Goal: Task Accomplishment & Management: Use online tool/utility

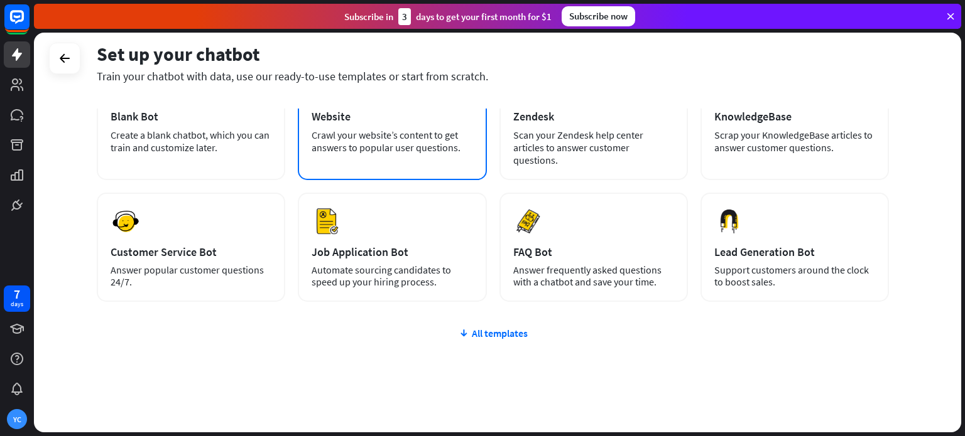
scroll to position [105, 0]
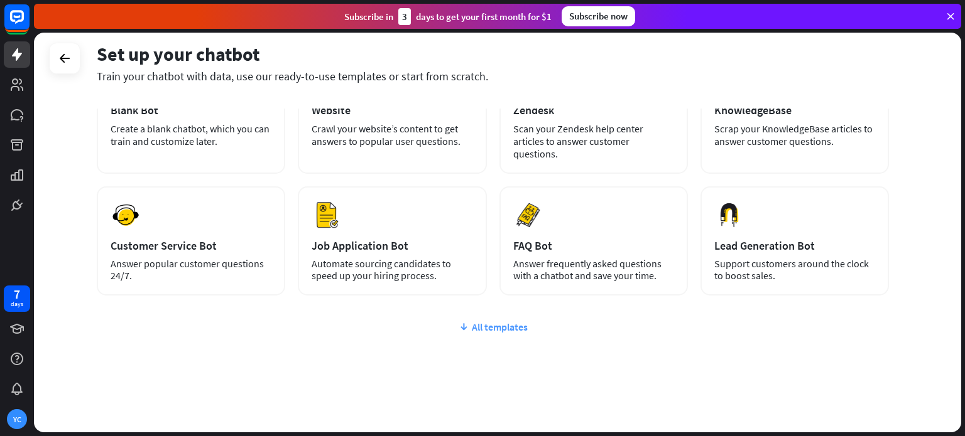
click at [471, 321] on div "All templates" at bounding box center [493, 327] width 792 height 13
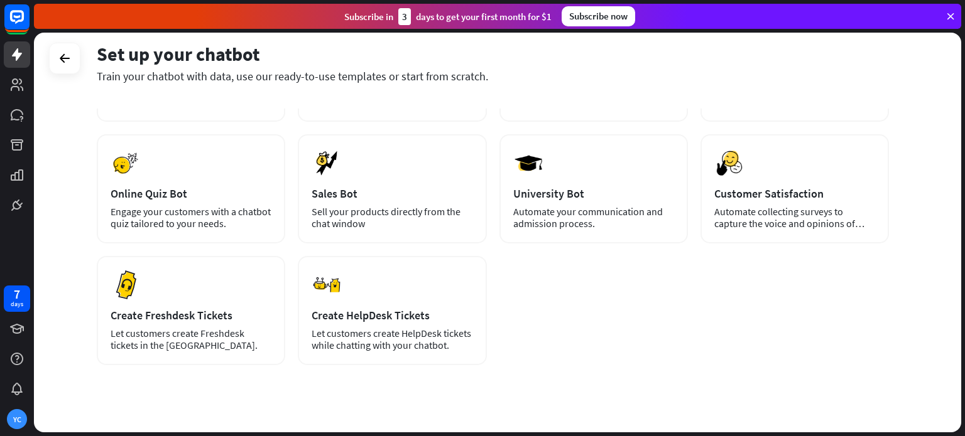
scroll to position [0, 0]
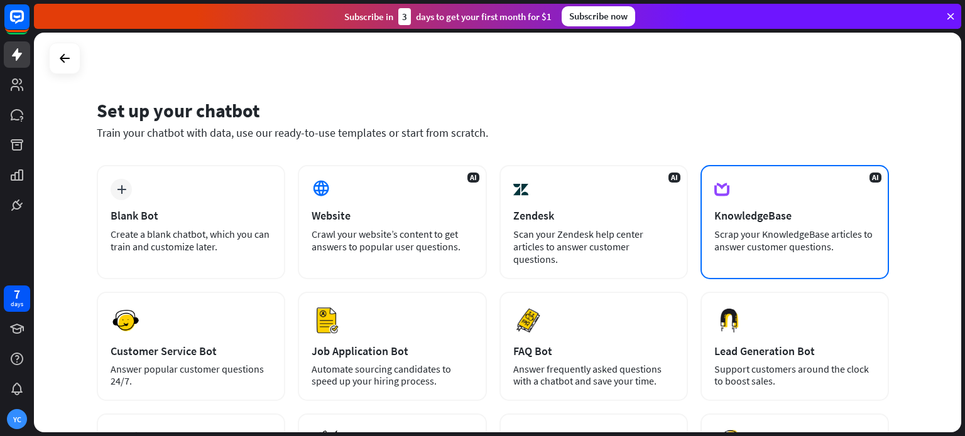
click at [744, 234] on div "Scrap your KnowledgeBase articles to answer customer questions." at bounding box center [794, 240] width 161 height 25
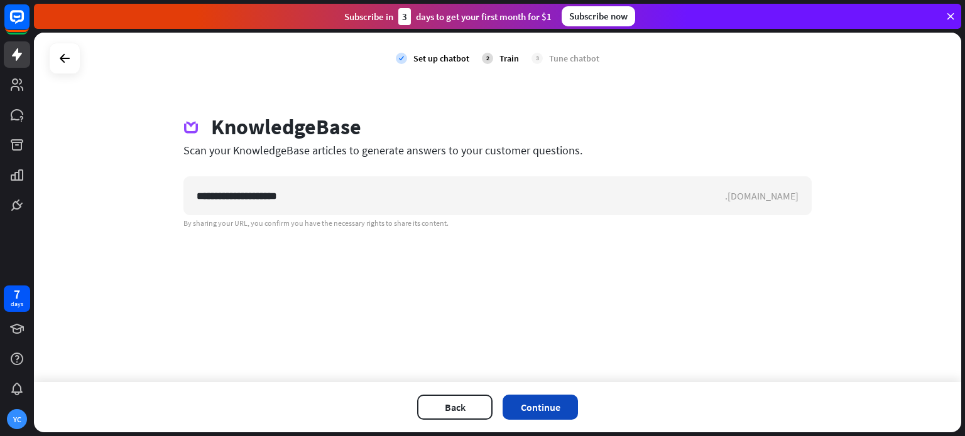
type input "**********"
click at [544, 404] on button "Continue" at bounding box center [539, 407] width 75 height 25
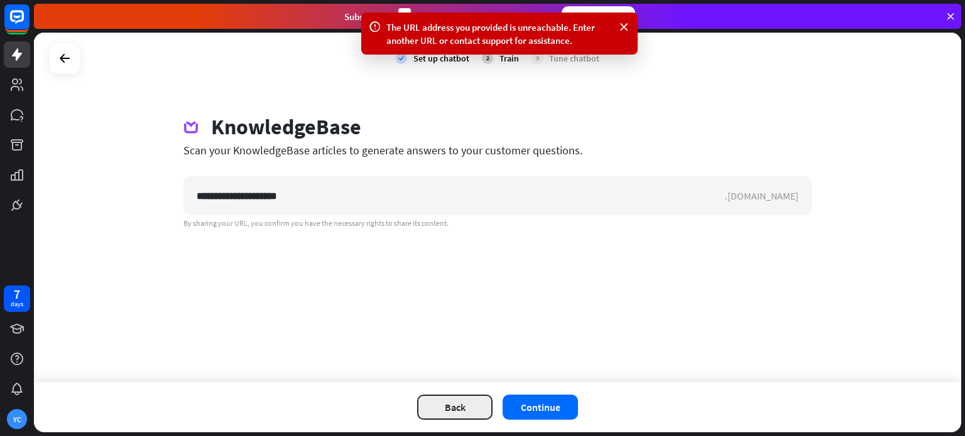
click at [430, 404] on button "Back" at bounding box center [454, 407] width 75 height 25
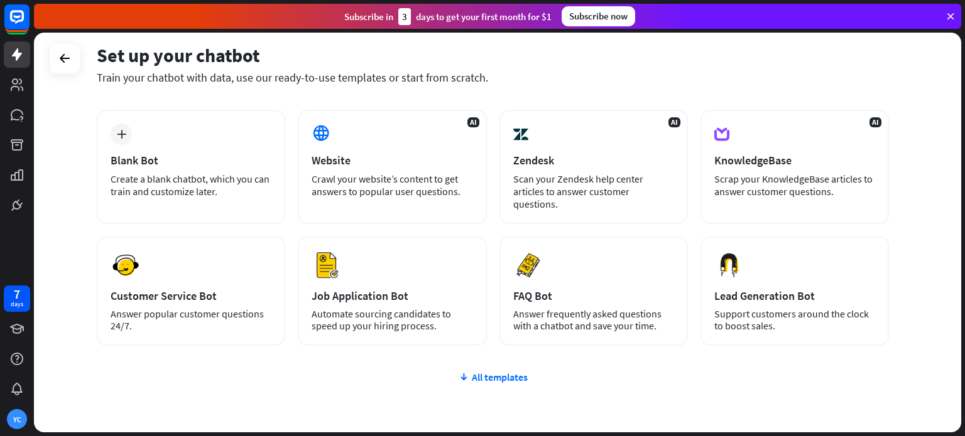
scroll to position [57, 0]
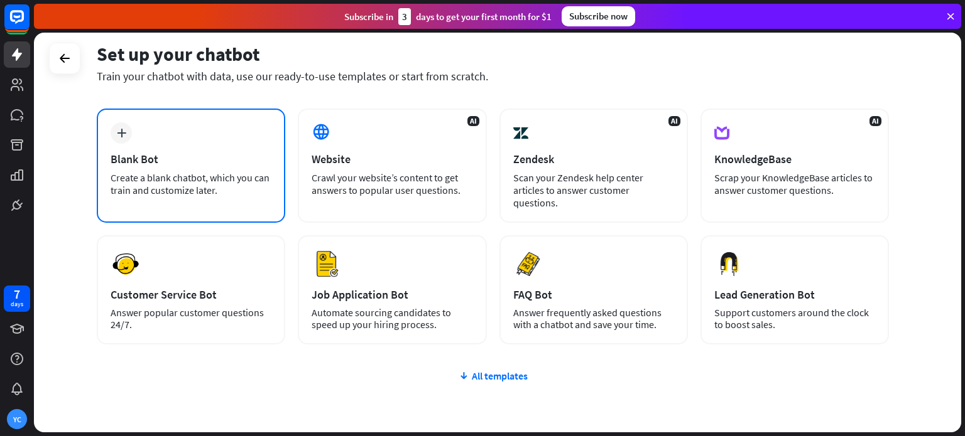
click at [261, 152] on div "Blank Bot" at bounding box center [191, 159] width 161 height 14
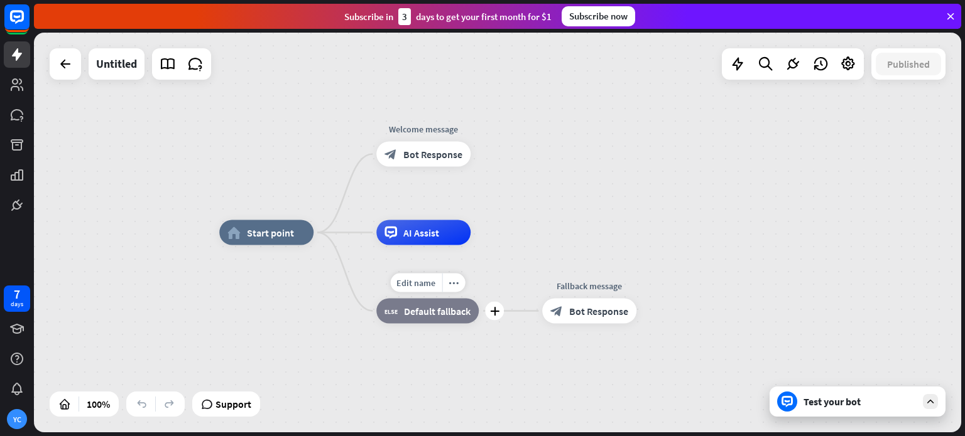
click at [396, 314] on icon "block_fallback" at bounding box center [390, 311] width 13 height 13
click at [432, 157] on span "Bot Response" at bounding box center [432, 154] width 59 height 13
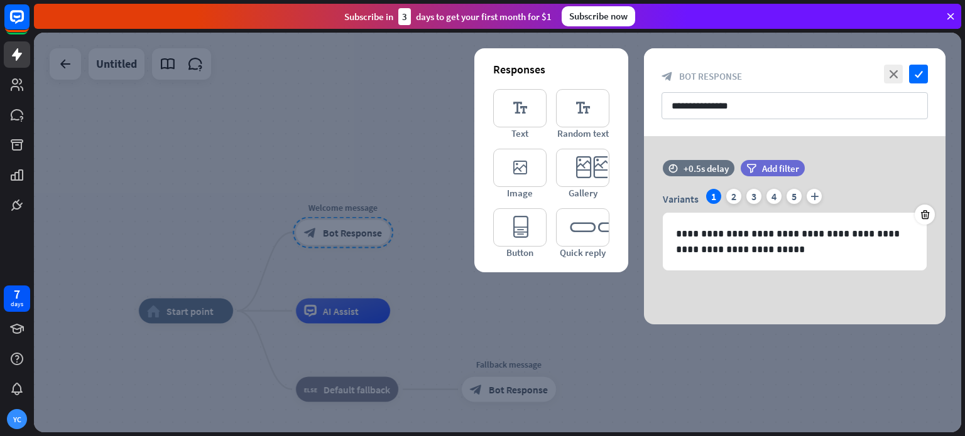
click at [440, 160] on div at bounding box center [497, 233] width 927 height 400
click at [140, 77] on div at bounding box center [497, 233] width 927 height 400
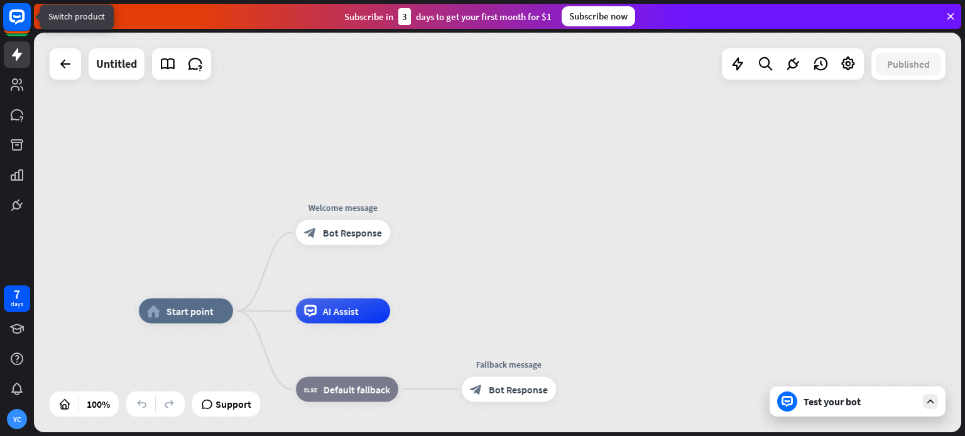
click at [19, 16] on icon at bounding box center [17, 16] width 8 height 3
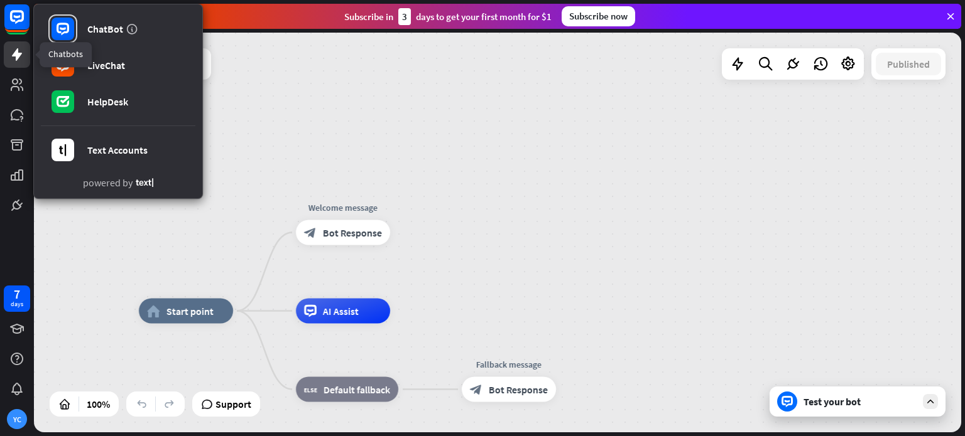
click at [16, 45] on link at bounding box center [17, 54] width 26 height 26
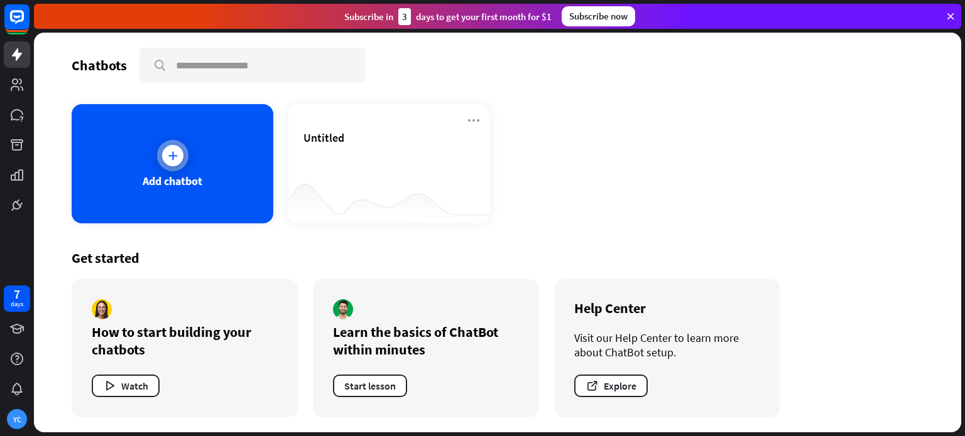
click at [213, 155] on div "Add chatbot" at bounding box center [173, 163] width 202 height 119
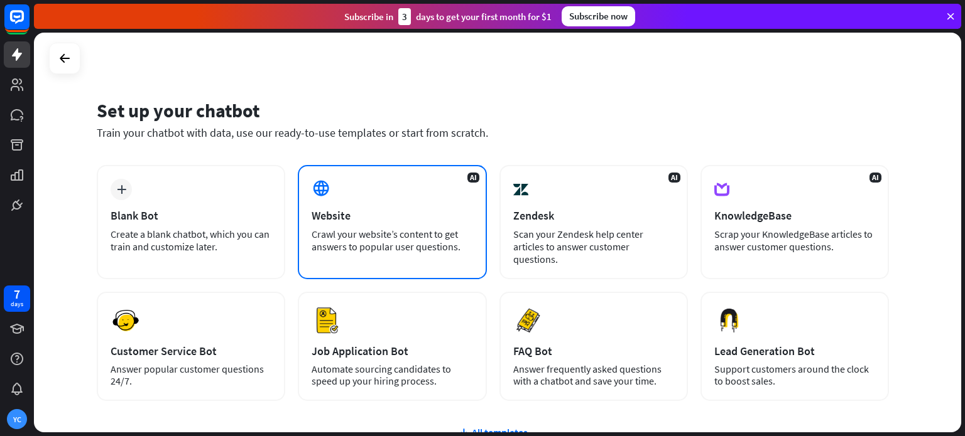
click at [442, 250] on div "Crawl your website’s content to get answers to popular user questions." at bounding box center [391, 240] width 161 height 25
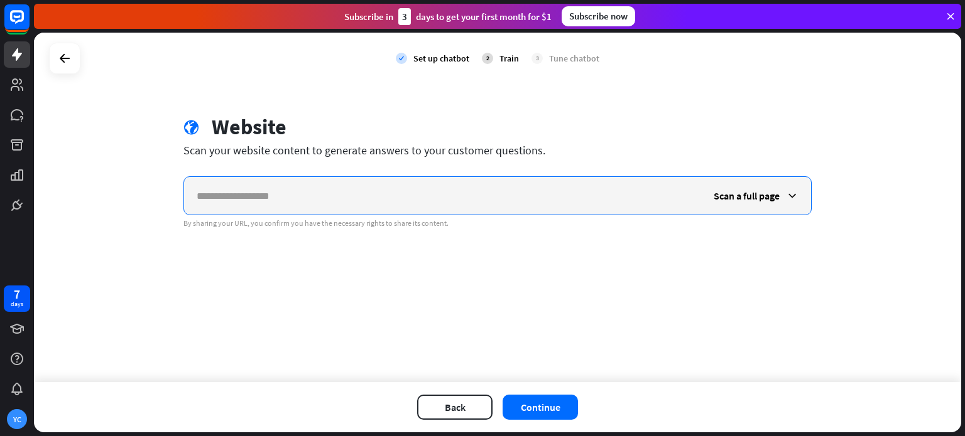
paste input "**********"
type input "**********"
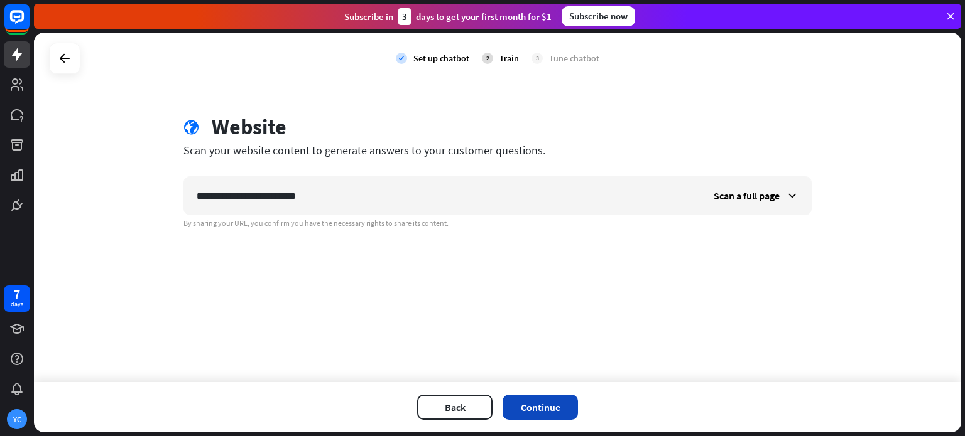
click at [571, 403] on button "Continue" at bounding box center [539, 407] width 75 height 25
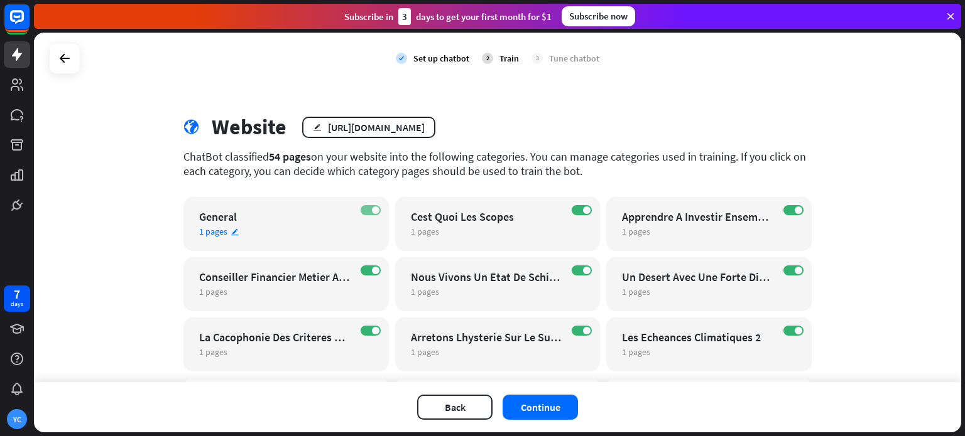
click at [372, 209] on span at bounding box center [376, 211] width 8 height 8
click at [787, 208] on label "ON" at bounding box center [793, 210] width 20 height 10
click at [583, 208] on span at bounding box center [587, 211] width 8 height 8
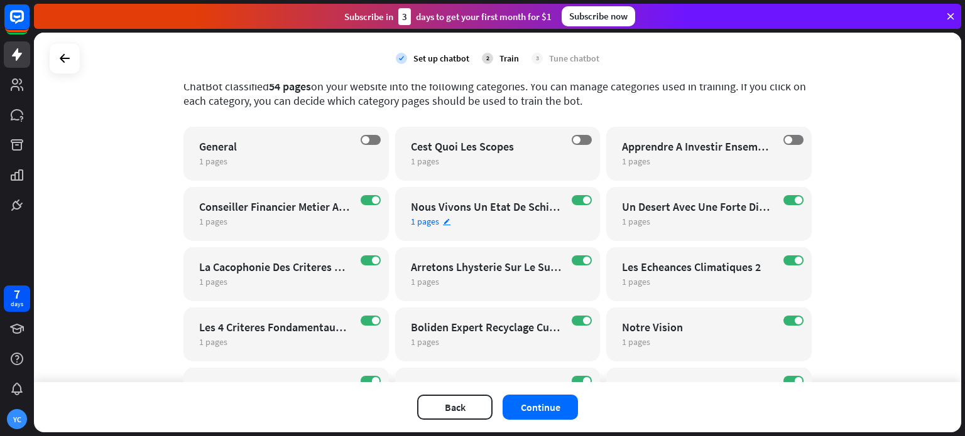
scroll to position [72, 0]
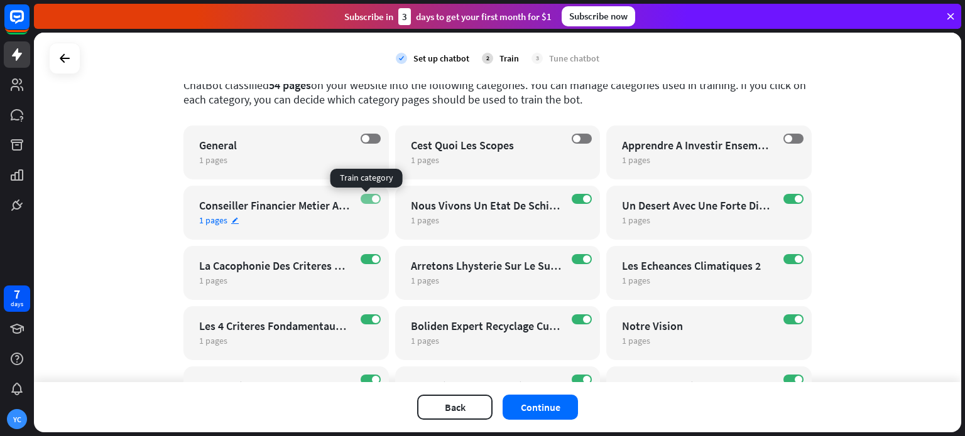
click at [369, 194] on label "ON" at bounding box center [370, 199] width 20 height 10
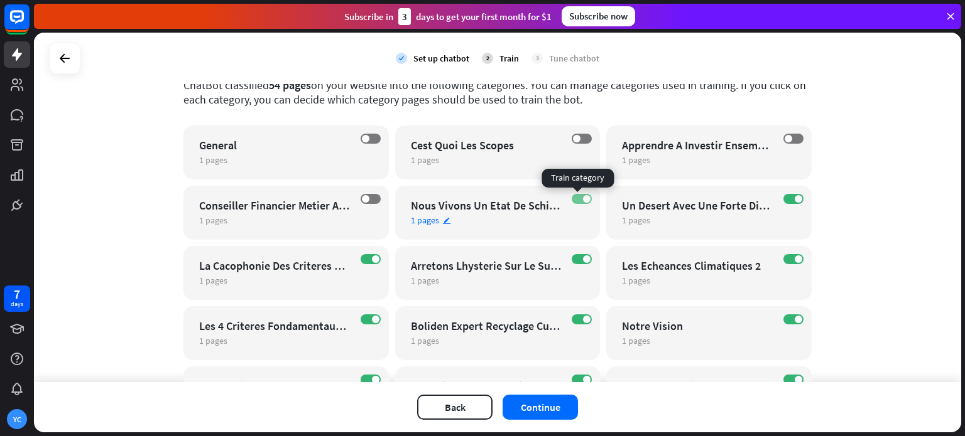
click at [583, 198] on span at bounding box center [587, 199] width 8 height 8
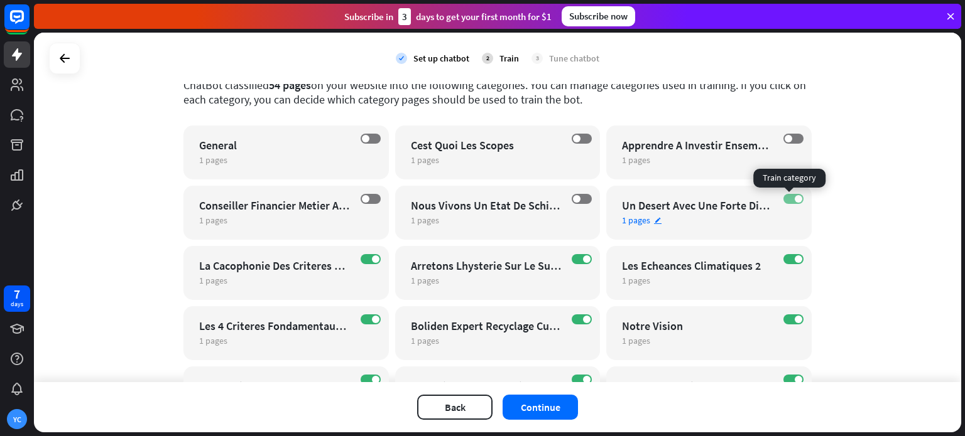
click at [796, 203] on label "ON" at bounding box center [793, 199] width 20 height 10
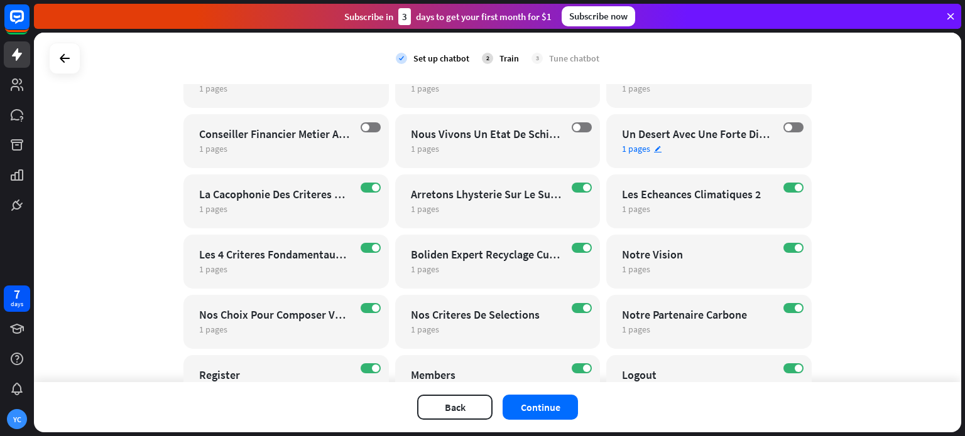
scroll to position [148, 0]
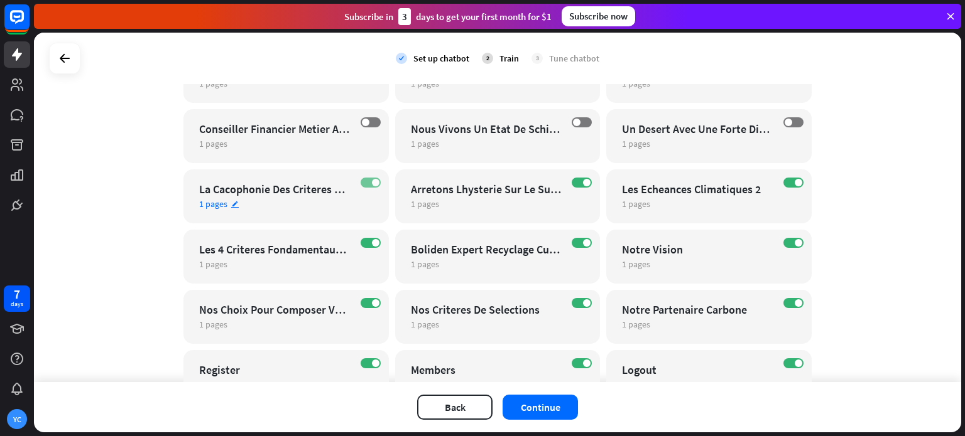
click at [372, 180] on span at bounding box center [376, 183] width 8 height 8
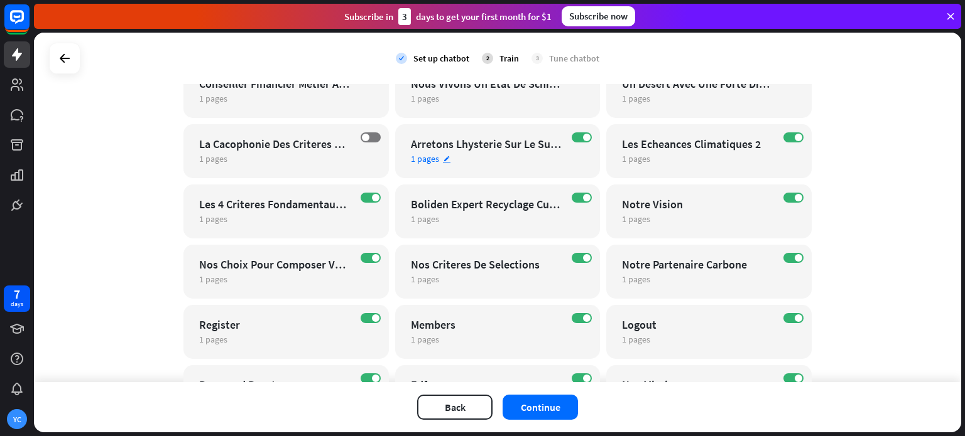
scroll to position [195, 0]
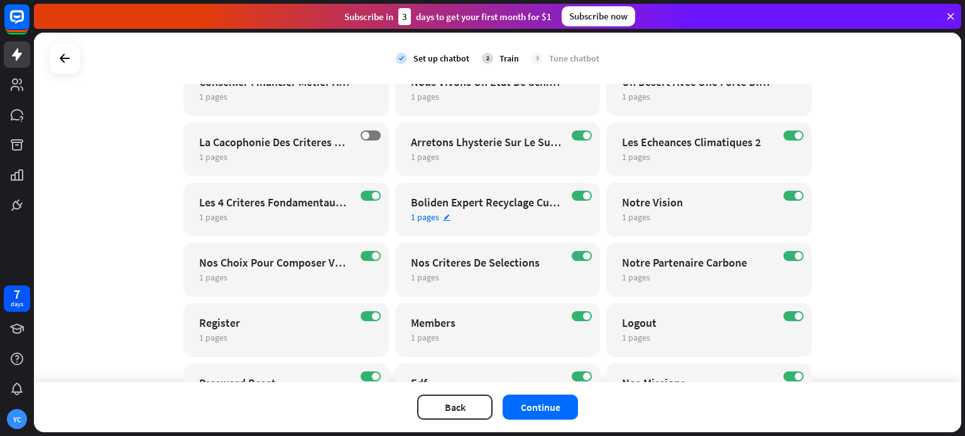
drag, startPoint x: 535, startPoint y: 218, endPoint x: 465, endPoint y: 232, distance: 71.7
click at [465, 232] on div "ON Boliden Expert Recyclage Cuivre En Europe 1 pages edit" at bounding box center [497, 210] width 205 height 54
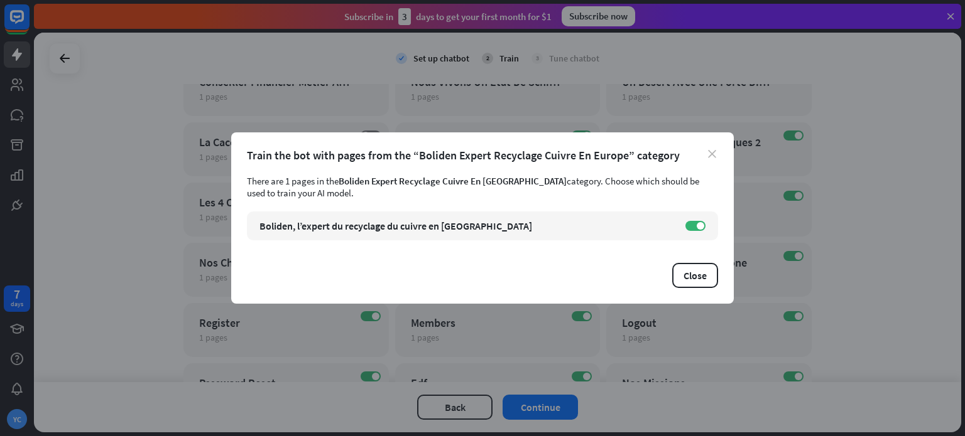
click at [712, 156] on icon "close" at bounding box center [712, 154] width 8 height 8
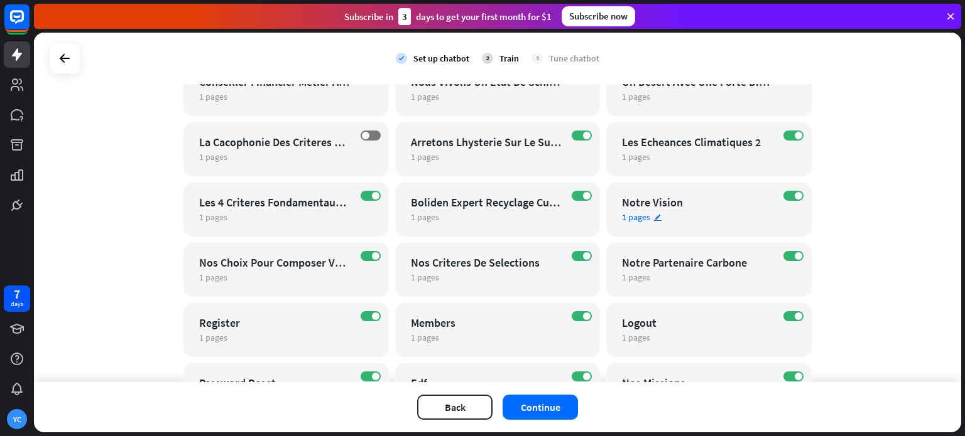
click at [643, 222] on span "1 pages" at bounding box center [636, 217] width 28 height 11
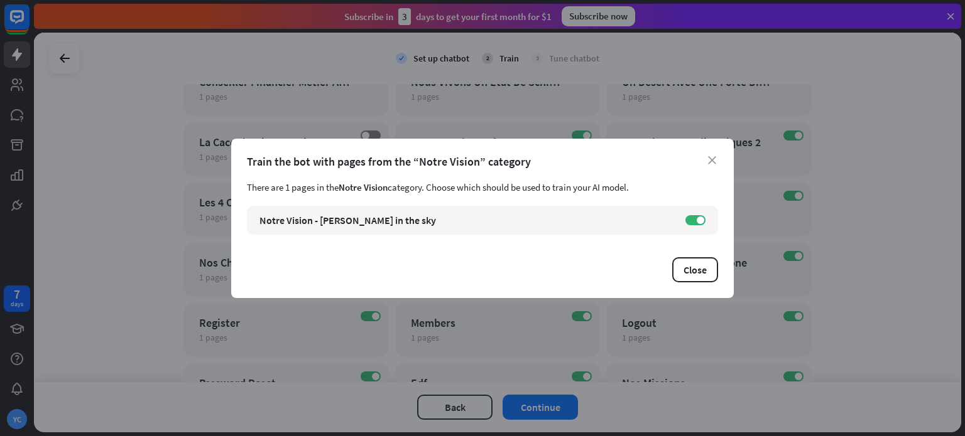
click at [717, 160] on div "Train the bot with pages from the “Notre Vision” category" at bounding box center [482, 161] width 471 height 14
click at [711, 163] on icon "close" at bounding box center [712, 160] width 8 height 8
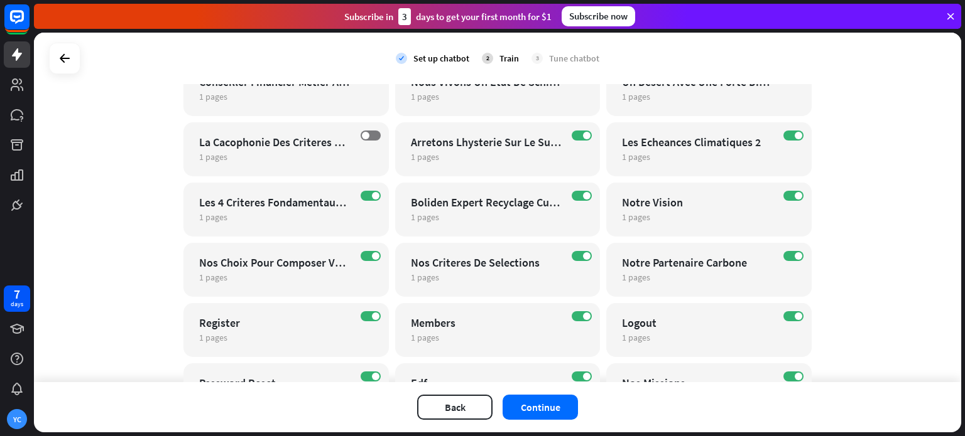
scroll to position [0, 0]
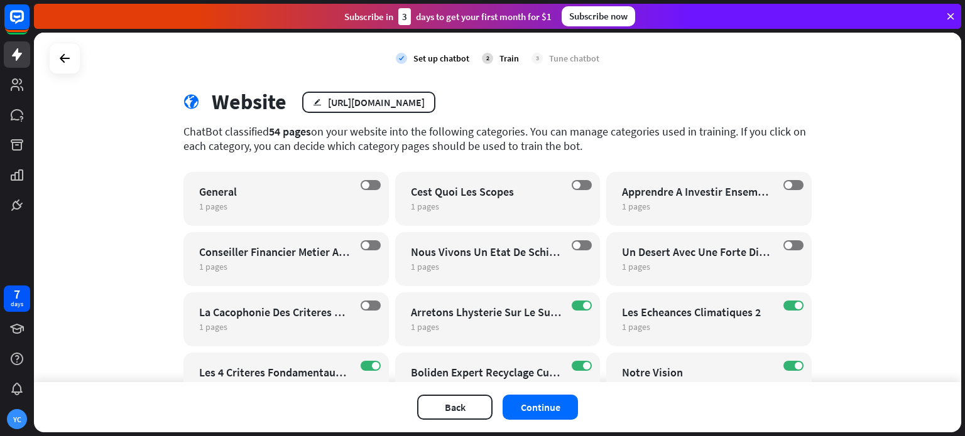
scroll to position [12, 0]
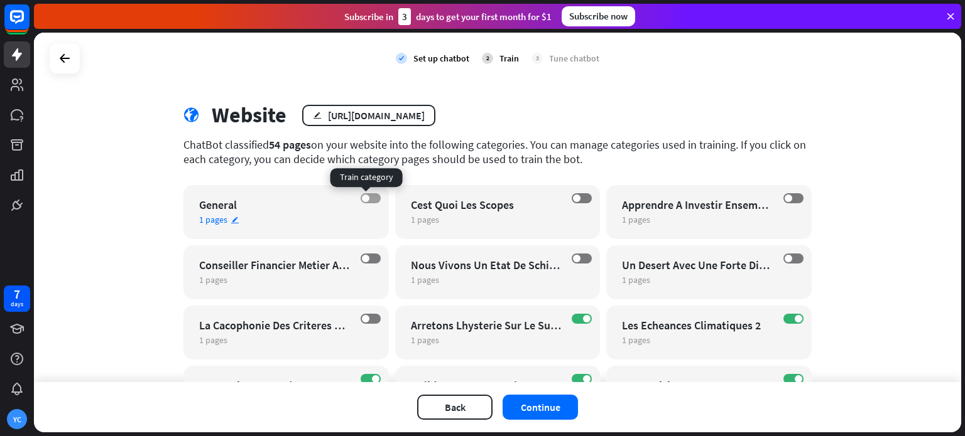
click at [372, 200] on label "OFF" at bounding box center [370, 198] width 20 height 10
click at [367, 253] on div "OFF Conseiller Financier Metier A Haut Risque 1 pages edit" at bounding box center [285, 273] width 205 height 54
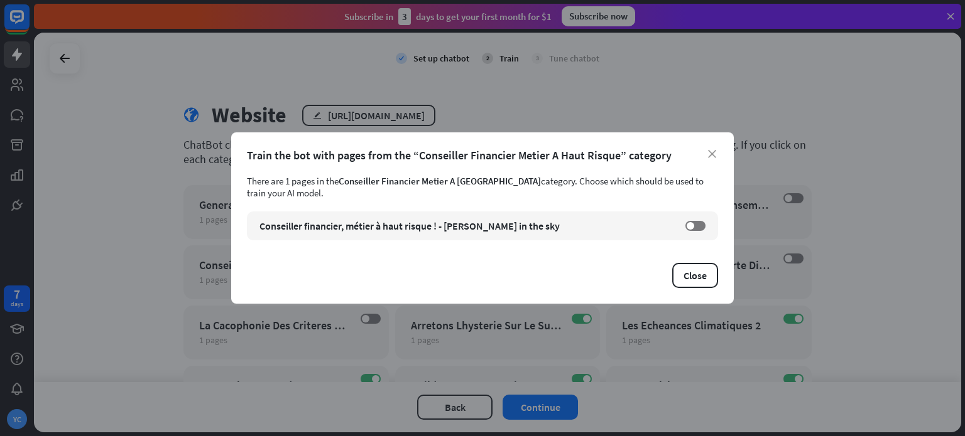
click at [709, 160] on div "Train the bot with pages from the “Conseiller Financier Metier A Haut Risque” c…" at bounding box center [482, 155] width 471 height 14
click at [712, 153] on icon "close" at bounding box center [712, 154] width 8 height 8
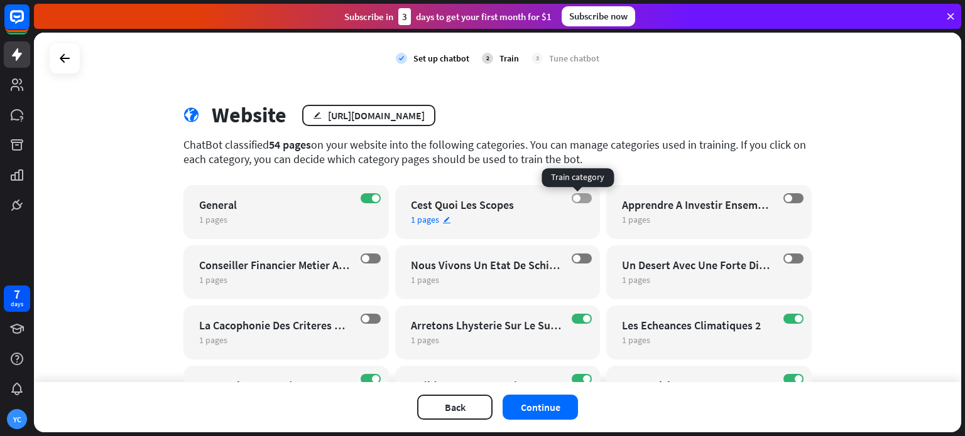
click at [578, 195] on label "OFF" at bounding box center [581, 198] width 20 height 10
click at [785, 195] on span at bounding box center [788, 199] width 8 height 8
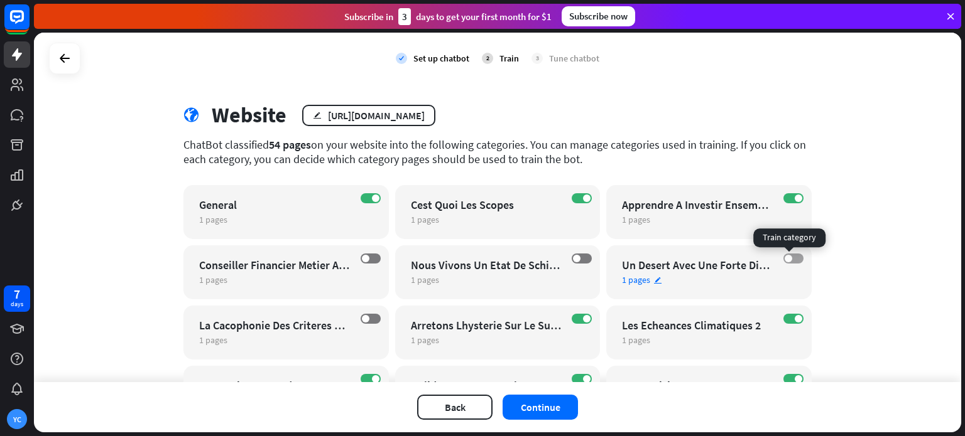
click at [790, 257] on label "OFF" at bounding box center [793, 259] width 20 height 10
click at [573, 261] on span at bounding box center [577, 259] width 8 height 8
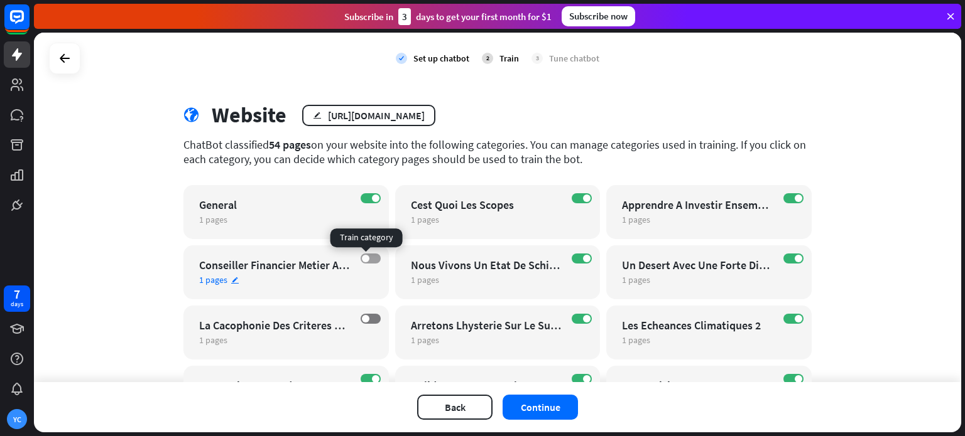
click at [364, 260] on span at bounding box center [366, 259] width 8 height 8
click at [362, 315] on span at bounding box center [366, 319] width 8 height 8
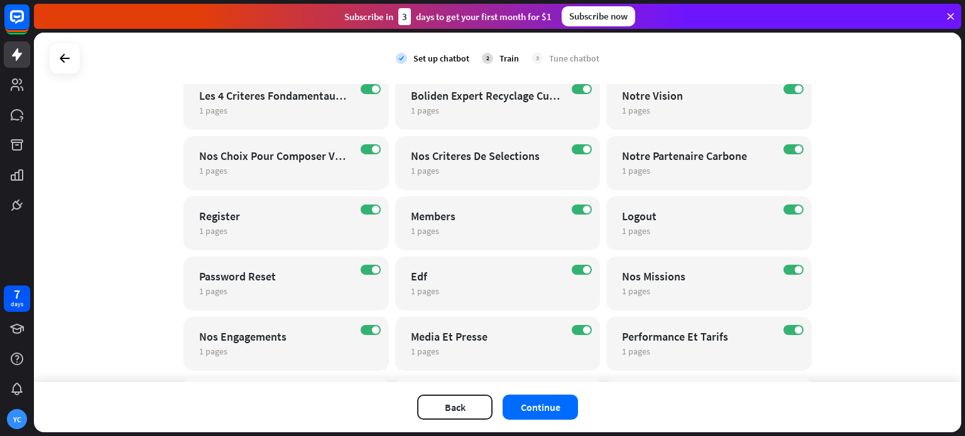
scroll to position [303, 0]
click at [367, 202] on div "ON Register 1 pages edit" at bounding box center [285, 223] width 205 height 54
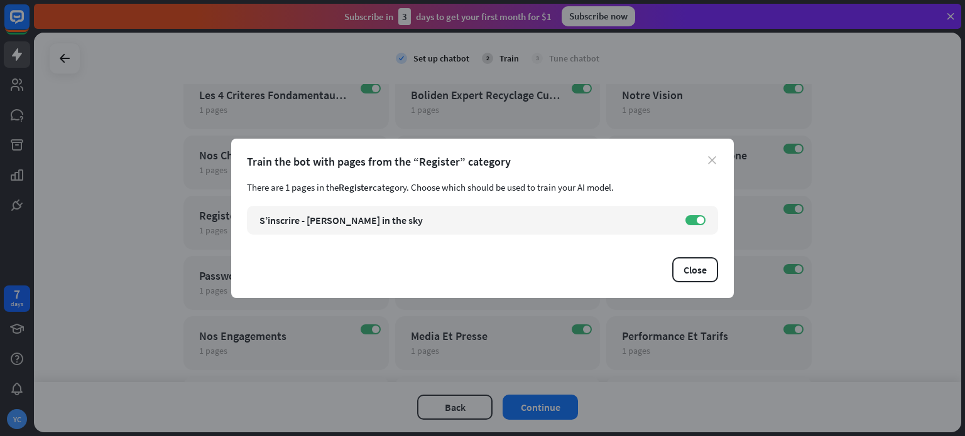
click at [708, 164] on icon "close" at bounding box center [712, 160] width 8 height 8
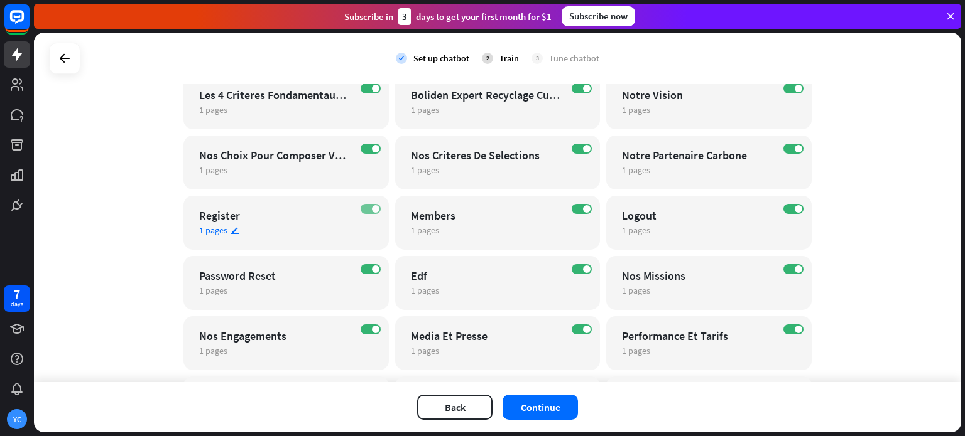
click at [372, 210] on span at bounding box center [376, 209] width 8 height 8
click at [583, 208] on span at bounding box center [587, 209] width 8 height 8
click at [793, 213] on label "ON" at bounding box center [793, 209] width 20 height 10
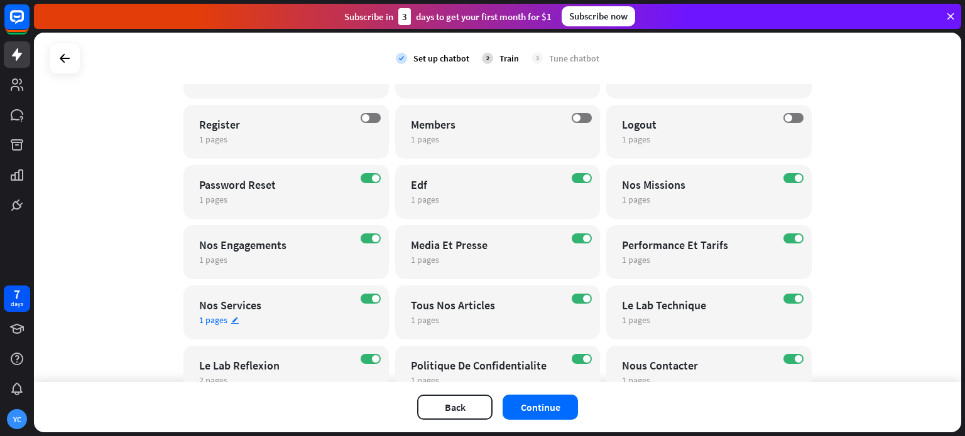
scroll to position [395, 0]
click at [372, 175] on span at bounding box center [376, 177] width 8 height 8
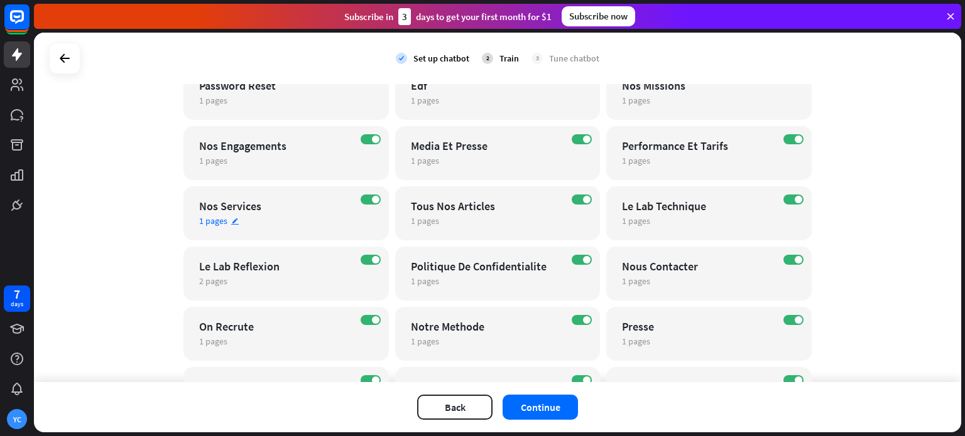
scroll to position [494, 0]
click at [585, 135] on label "ON" at bounding box center [581, 139] width 20 height 10
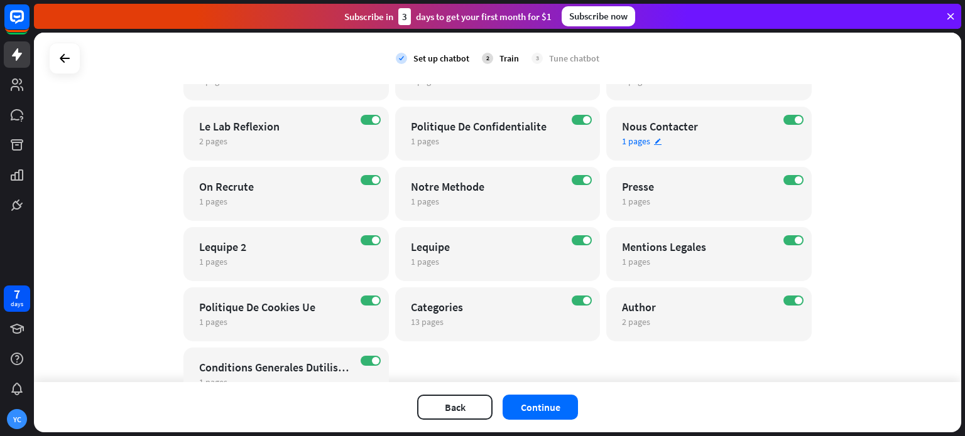
scroll to position [634, 0]
click at [585, 119] on span at bounding box center [587, 120] width 8 height 8
click at [794, 119] on span at bounding box center [798, 120] width 8 height 8
click at [372, 180] on span at bounding box center [376, 180] width 8 height 8
click at [783, 178] on label "ON" at bounding box center [793, 180] width 20 height 10
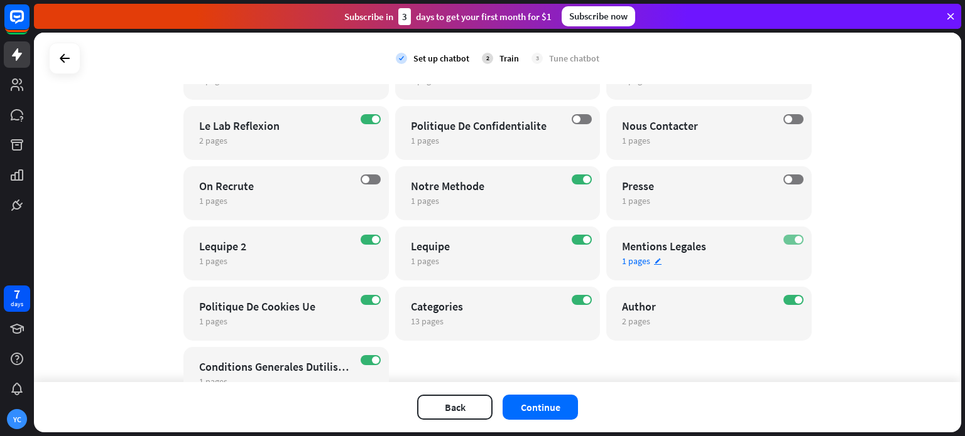
click at [794, 239] on span at bounding box center [798, 240] width 8 height 8
click at [786, 301] on label "ON" at bounding box center [793, 300] width 20 height 10
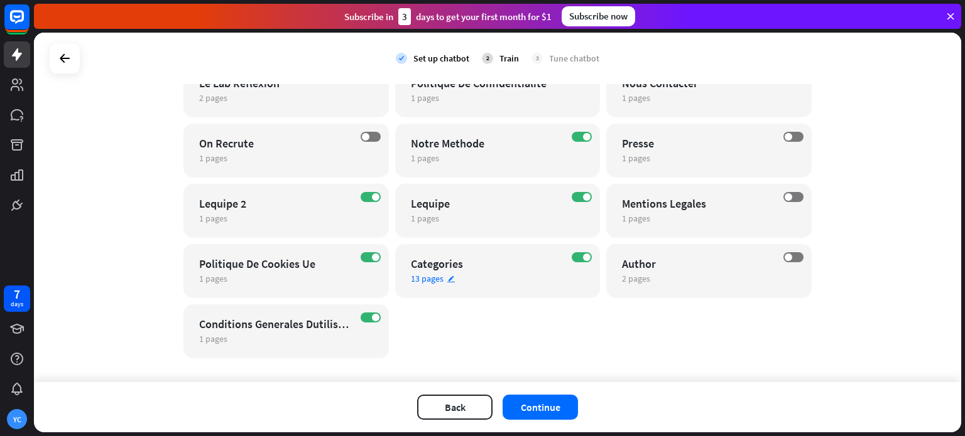
scroll to position [692, 0]
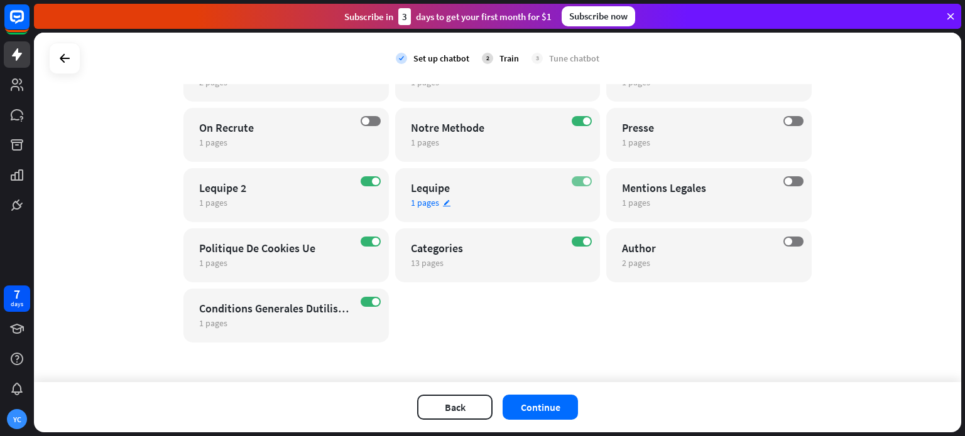
click at [573, 183] on label "ON" at bounding box center [581, 181] width 20 height 10
click at [372, 242] on span at bounding box center [376, 242] width 8 height 8
click at [578, 185] on label "OFF" at bounding box center [581, 181] width 20 height 10
click at [362, 243] on span at bounding box center [366, 242] width 8 height 8
click at [372, 238] on span at bounding box center [376, 242] width 8 height 8
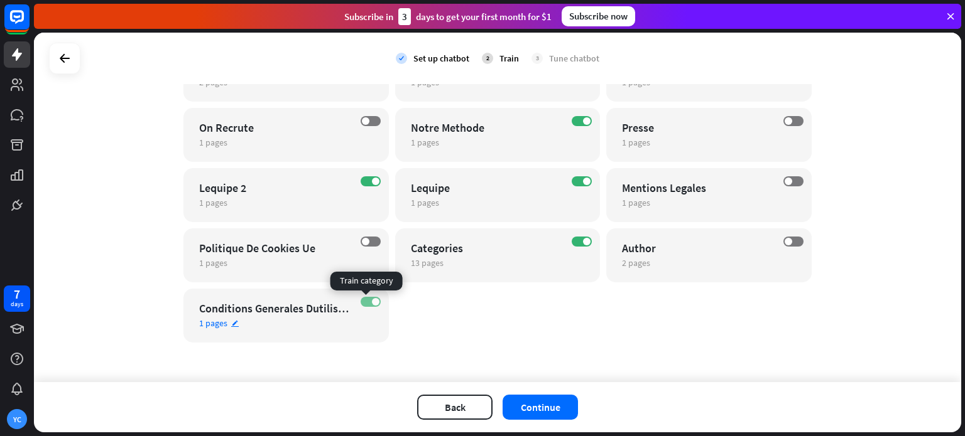
click at [364, 299] on label "ON" at bounding box center [370, 302] width 20 height 10
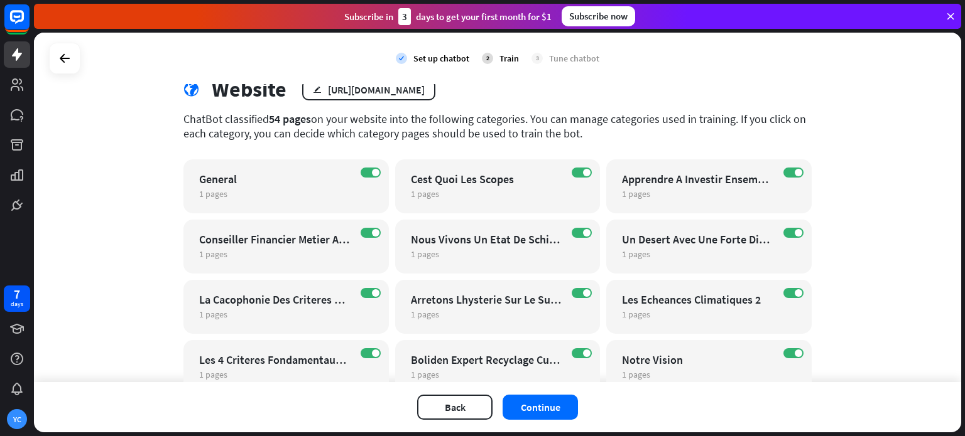
scroll to position [0, 0]
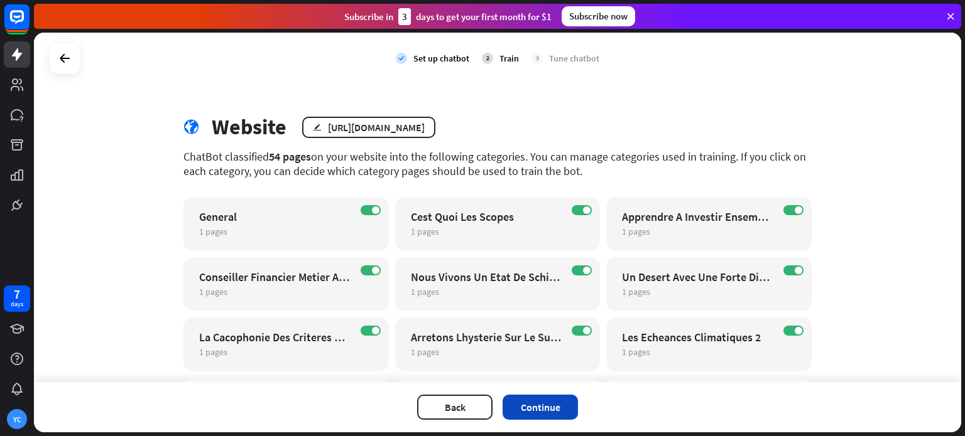
click at [527, 416] on button "Continue" at bounding box center [539, 407] width 75 height 25
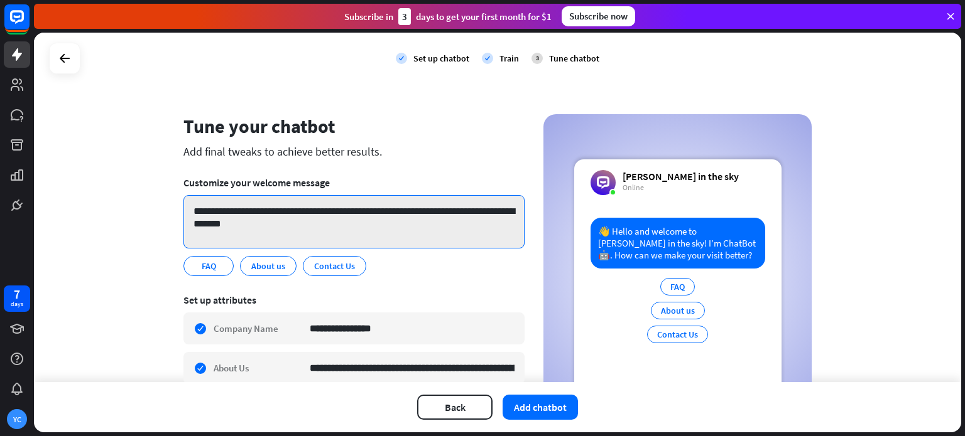
drag, startPoint x: 299, startPoint y: 229, endPoint x: 225, endPoint y: 205, distance: 77.8
click at [225, 205] on textarea "**********" at bounding box center [353, 221] width 341 height 53
click at [251, 212] on textarea "**********" at bounding box center [353, 221] width 341 height 53
drag, startPoint x: 301, startPoint y: 230, endPoint x: 195, endPoint y: 207, distance: 109.2
click at [195, 207] on textarea "**********" at bounding box center [353, 221] width 341 height 53
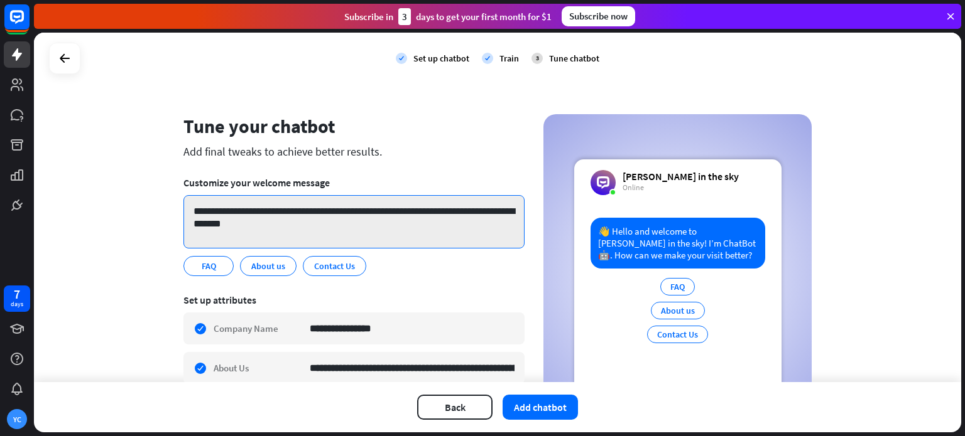
click at [382, 225] on textarea "**********" at bounding box center [353, 221] width 341 height 53
paste textarea "**********"
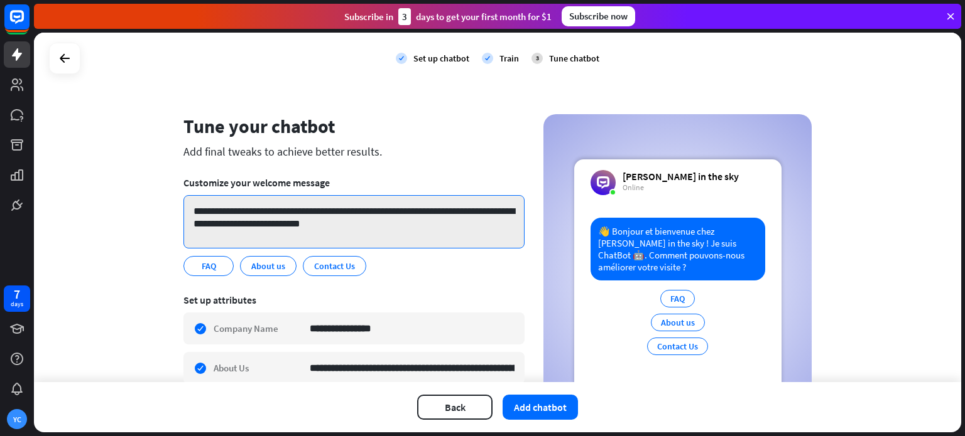
click at [435, 212] on textarea "**********" at bounding box center [353, 221] width 341 height 53
click at [440, 212] on textarea "**********" at bounding box center [353, 221] width 341 height 53
drag, startPoint x: 433, startPoint y: 211, endPoint x: 454, endPoint y: 210, distance: 21.4
click at [454, 210] on textarea "**********" at bounding box center [353, 221] width 341 height 53
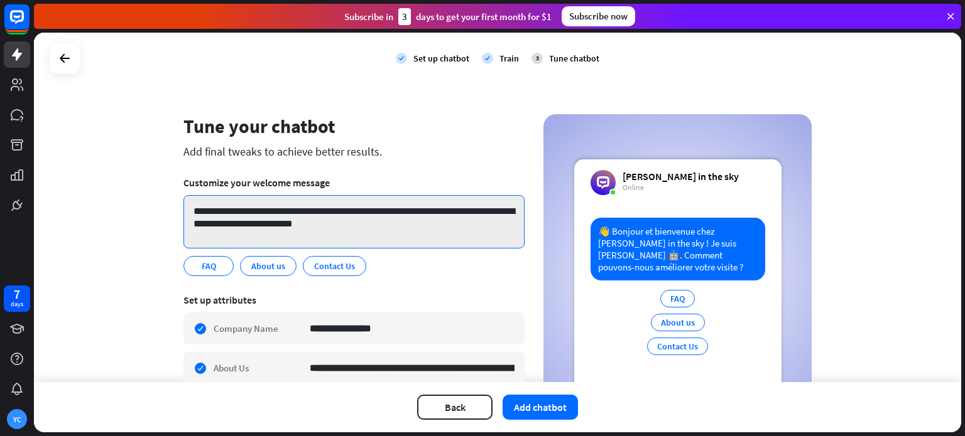
click at [455, 209] on textarea "**********" at bounding box center [353, 221] width 341 height 53
click at [452, 210] on textarea "**********" at bounding box center [353, 221] width 341 height 53
click at [453, 210] on textarea "**********" at bounding box center [353, 221] width 341 height 53
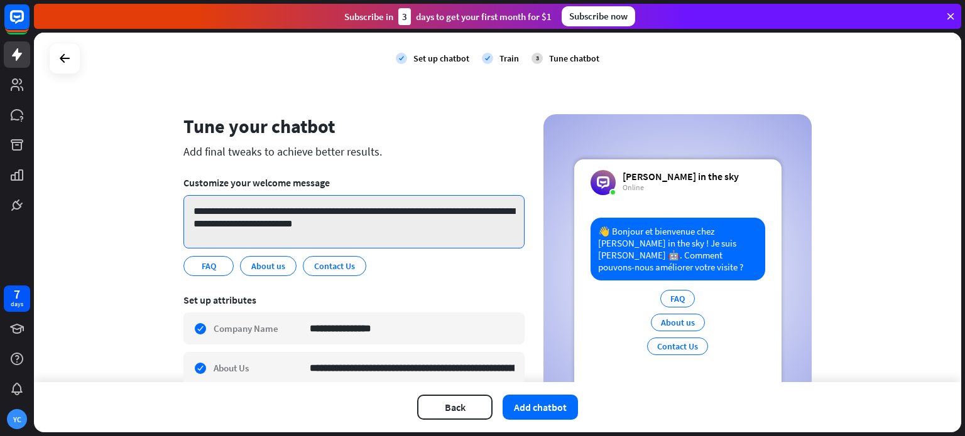
click at [453, 210] on textarea "**********" at bounding box center [353, 221] width 341 height 53
paste textarea "**"
drag, startPoint x: 337, startPoint y: 225, endPoint x: 193, endPoint y: 228, distance: 143.8
click at [193, 228] on textarea "**********" at bounding box center [353, 221] width 341 height 53
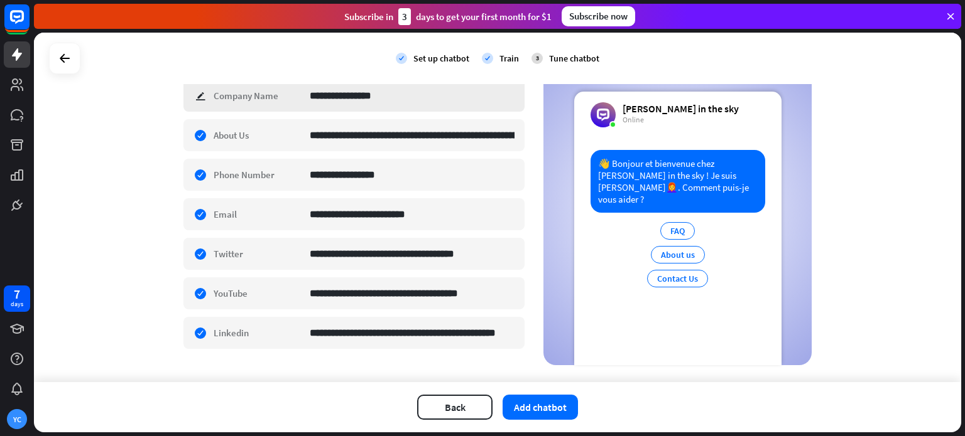
scroll to position [251, 0]
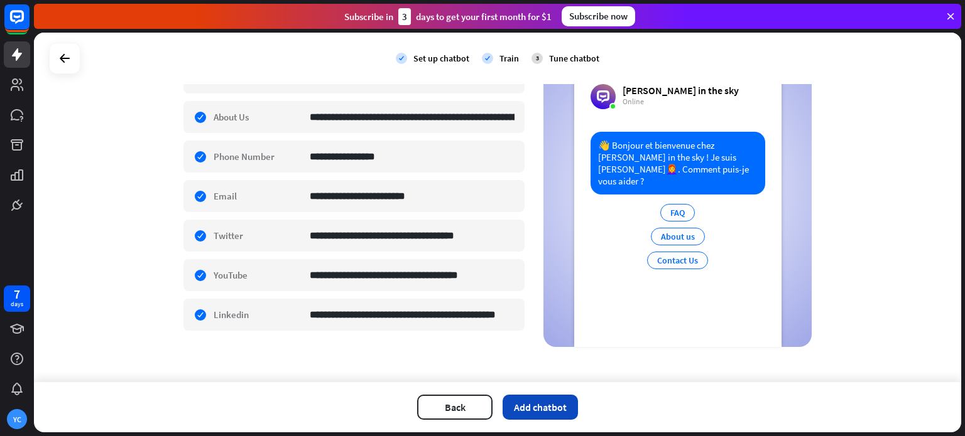
type textarea "**********"
click at [559, 396] on button "Add chatbot" at bounding box center [539, 407] width 75 height 25
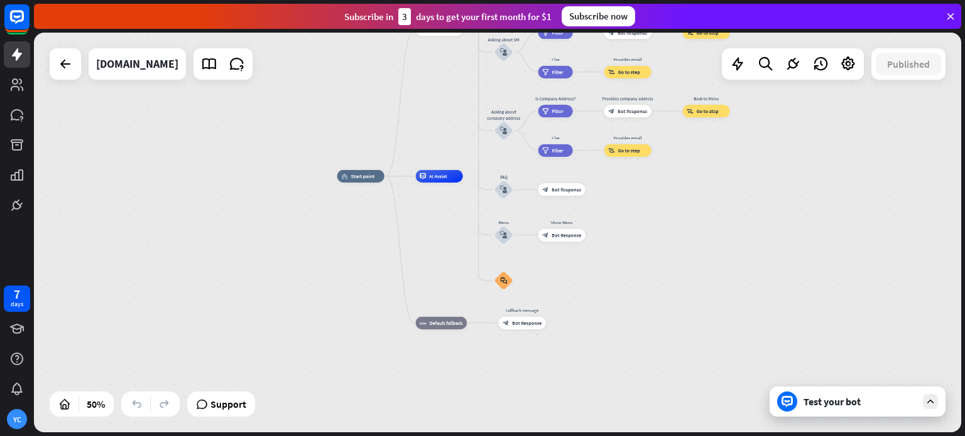
drag, startPoint x: 413, startPoint y: 140, endPoint x: 381, endPoint y: 28, distance: 116.4
click at [381, 28] on div "close Product Help First steps Get started with ChatBot Help Center Follow step…" at bounding box center [499, 218] width 931 height 436
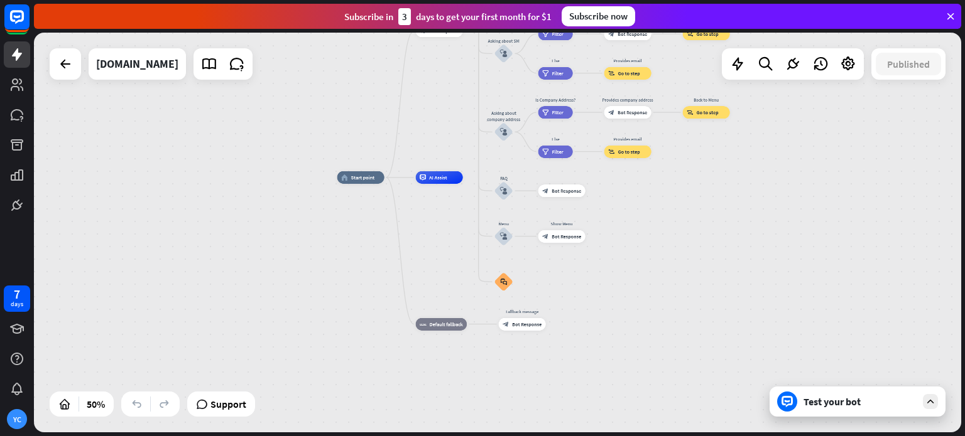
click at [784, 406] on icon at bounding box center [786, 401] width 11 height 11
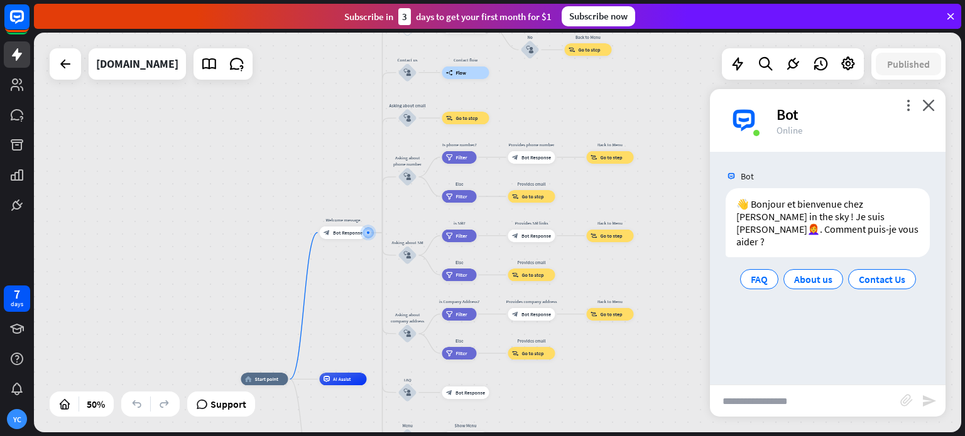
click at [762, 397] on input "text" at bounding box center [805, 401] width 190 height 31
type input "**********"
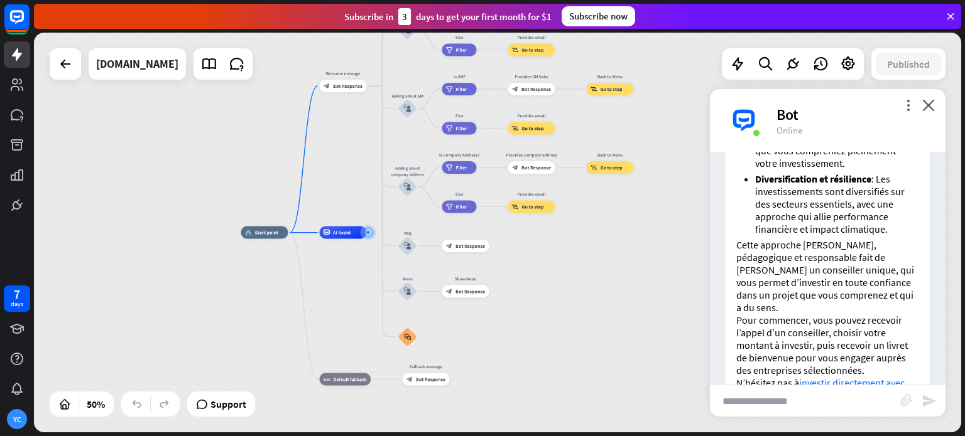
scroll to position [667, 0]
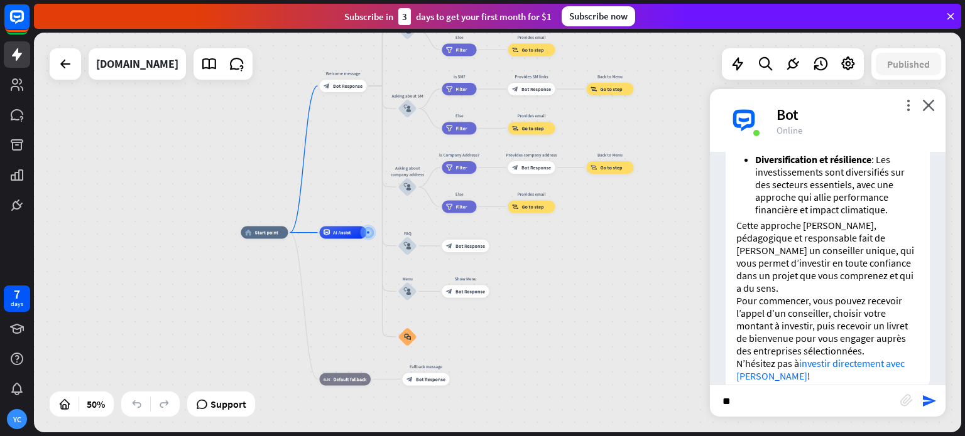
type input "*"
type input "**********"
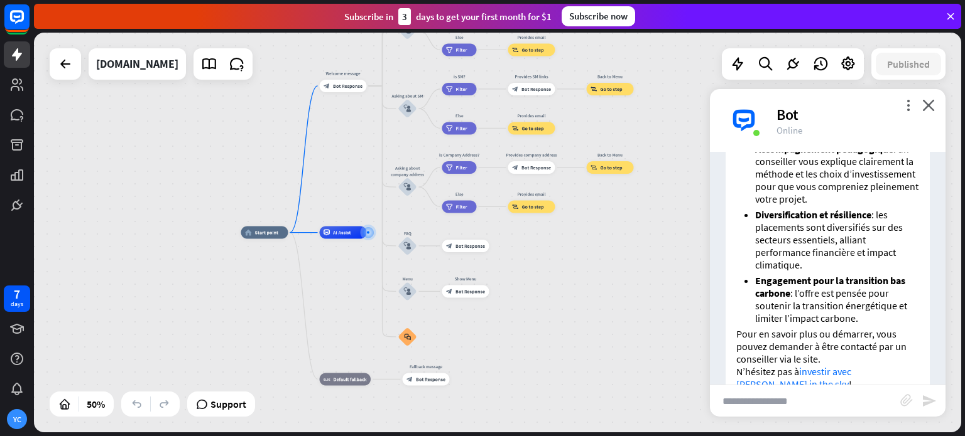
scroll to position [1368, 0]
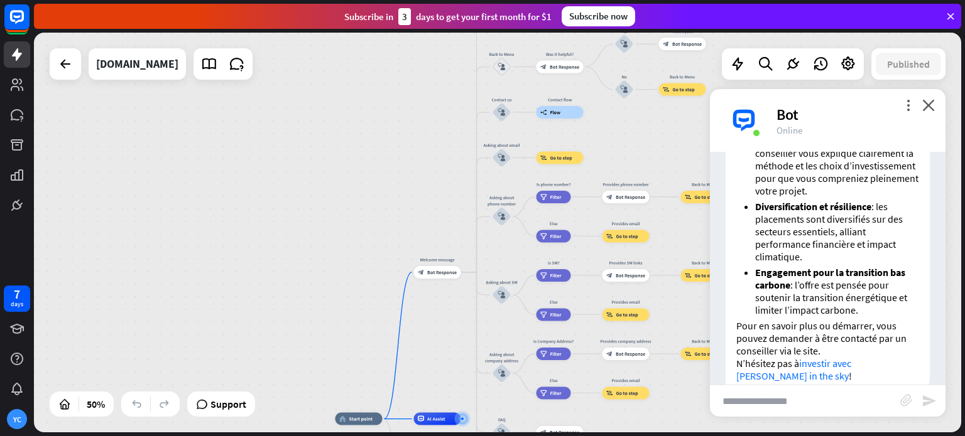
drag, startPoint x: 612, startPoint y: 279, endPoint x: 703, endPoint y: 466, distance: 207.5
click at [703, 436] on html "7 days YC close Product Help First steps Get started with ChatBot Help Center F…" at bounding box center [482, 218] width 965 height 436
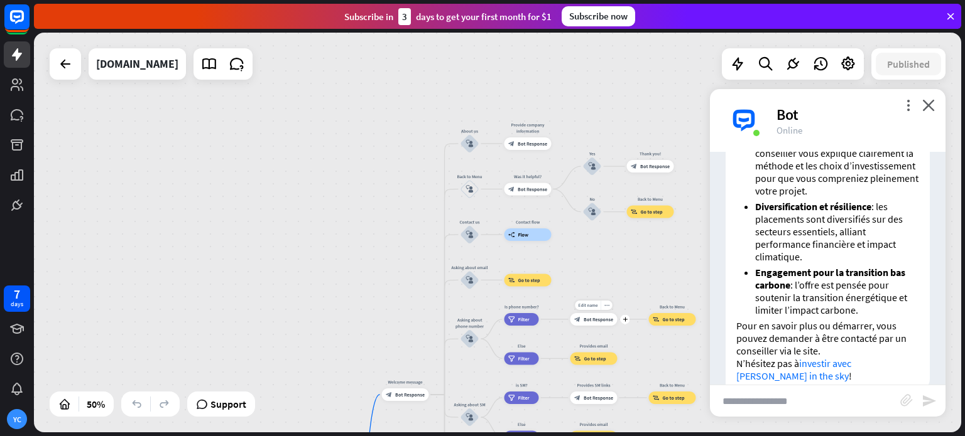
drag, startPoint x: 652, startPoint y: 205, endPoint x: 628, endPoint y: 314, distance: 111.8
click at [617, 314] on div "Edit name more_horiz plus Provides phone number block_bot_response Bot Response" at bounding box center [593, 319] width 47 height 13
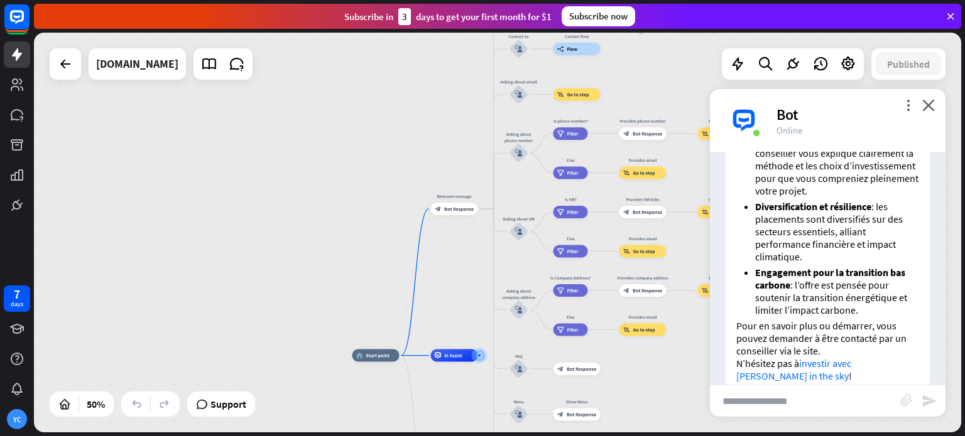
drag, startPoint x: 448, startPoint y: 230, endPoint x: 471, endPoint y: 88, distance: 143.8
click at [471, 88] on div "home_2 Start point Welcome message block_bot_response Bot Response About us blo…" at bounding box center [497, 233] width 927 height 400
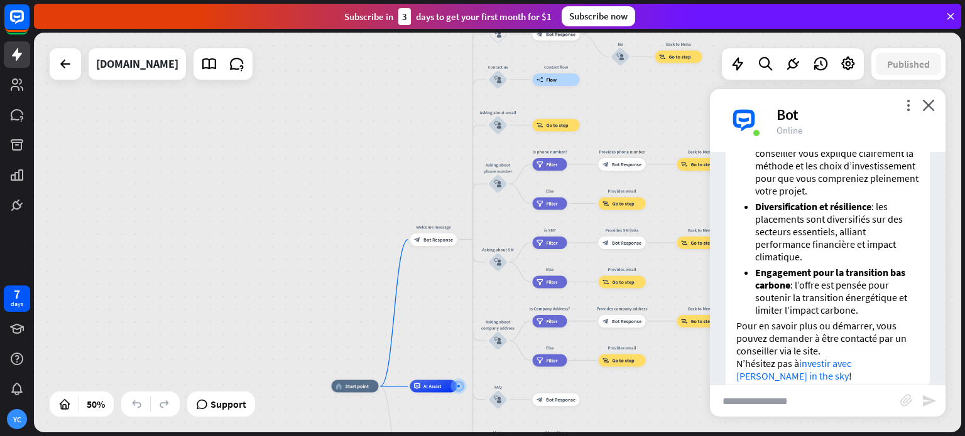
click at [740, 398] on input "text" at bounding box center [805, 401] width 190 height 31
type input "**********"
type input "*"
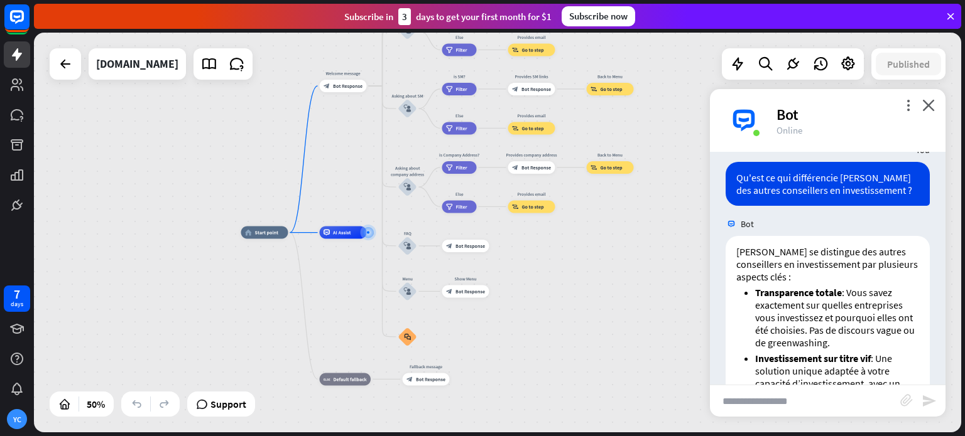
scroll to position [0, 0]
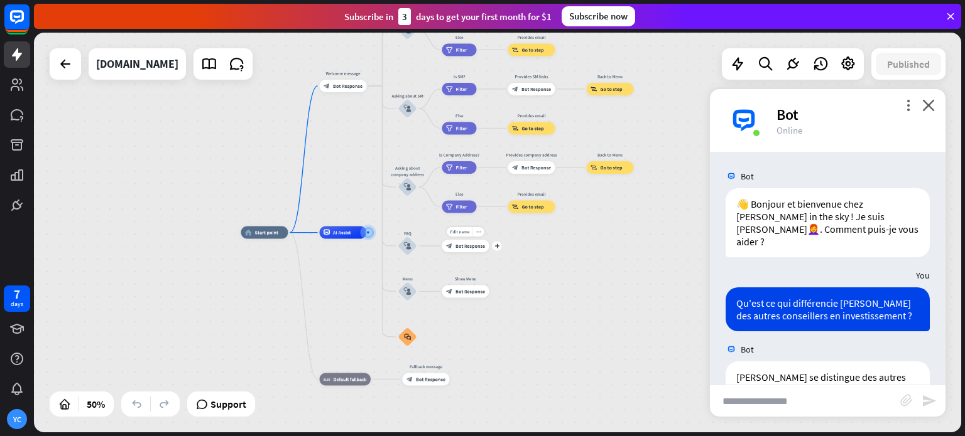
click at [487, 252] on div "Edit name more_horiz plus block_bot_response Bot Response" at bounding box center [465, 246] width 47 height 13
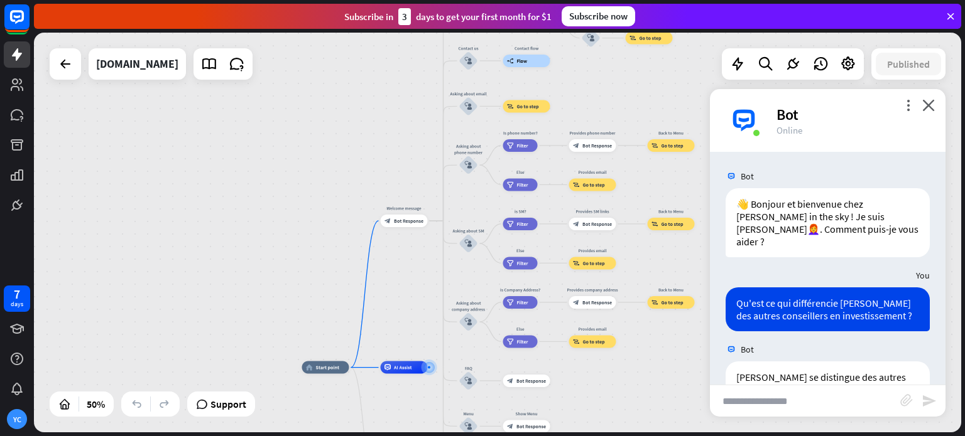
drag, startPoint x: 546, startPoint y: 290, endPoint x: 536, endPoint y: 466, distance: 176.1
click at [536, 436] on html "7 days YC close Product Help First steps Get started with ChatBot Help Center F…" at bounding box center [482, 218] width 965 height 436
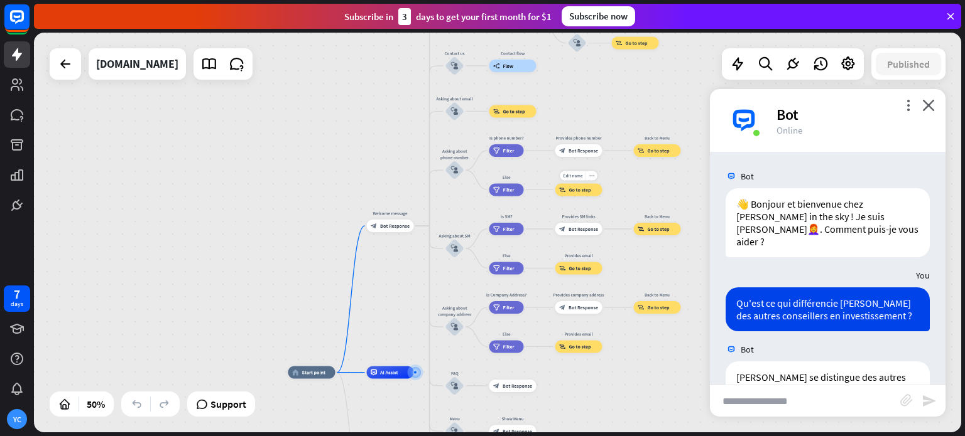
drag, startPoint x: 558, startPoint y: 223, endPoint x: 613, endPoint y: 188, distance: 65.5
click at [602, 188] on div "Edit name more_horiz Provides email block_goto Go to step" at bounding box center [578, 189] width 47 height 13
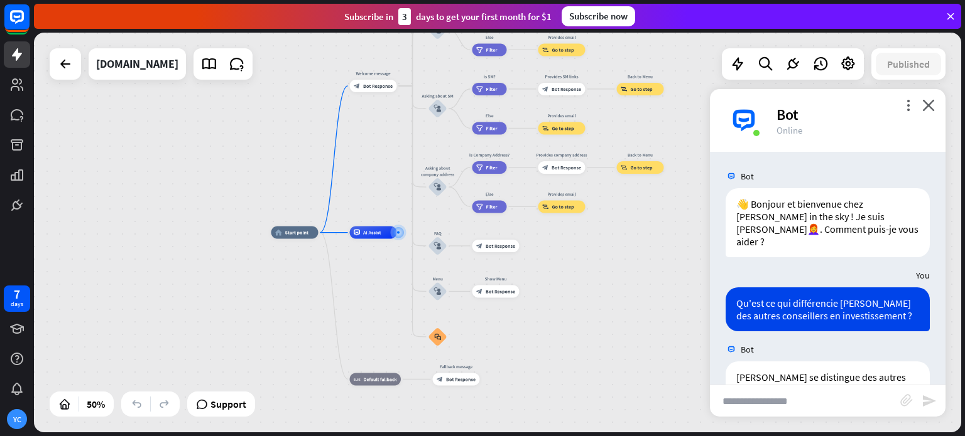
drag, startPoint x: 419, startPoint y: 281, endPoint x: 411, endPoint y: 65, distance: 215.5
click at [411, 65] on div "home_2 Start point Welcome message block_bot_response Bot Response About us blo…" at bounding box center [497, 233] width 927 height 400
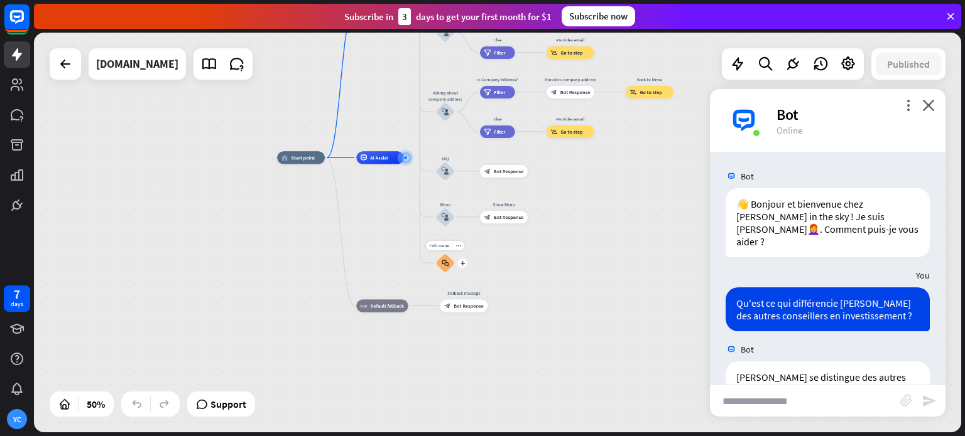
drag, startPoint x: 436, startPoint y: 178, endPoint x: 430, endPoint y: 263, distance: 85.6
click at [430, 263] on div "home_2 Start point Welcome message block_bot_response Bot Response About us blo…" at bounding box center [511, 259] width 468 height 202
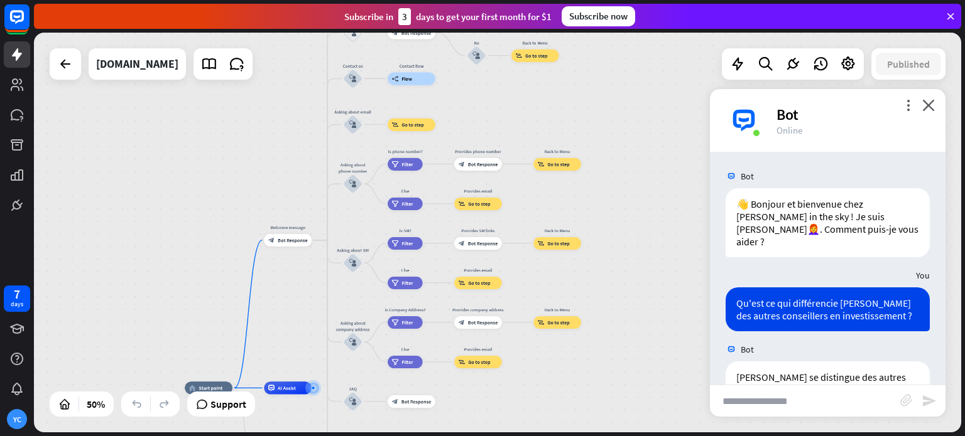
drag, startPoint x: 410, startPoint y: 235, endPoint x: 318, endPoint y: 466, distance: 248.3
click at [318, 436] on html "7 days YC close Product Help First steps Get started with ChatBot Help Center F…" at bounding box center [482, 218] width 965 height 436
